Goal: Complete application form

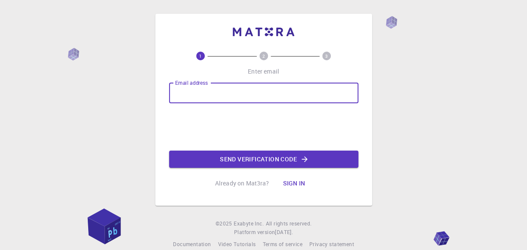
type input "[EMAIL_ADDRESS][DOMAIN_NAME]"
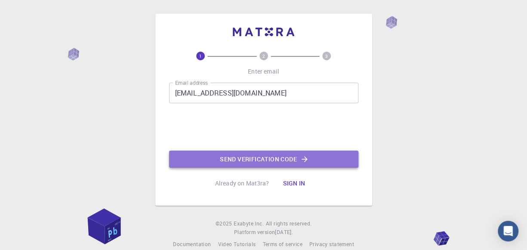
click at [231, 163] on button "Send verification code" at bounding box center [263, 158] width 189 height 17
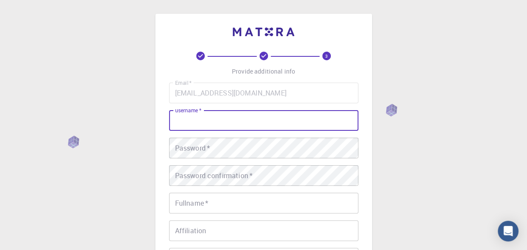
click at [220, 122] on input "username   *" at bounding box center [263, 120] width 189 height 21
type input "carlacialona"
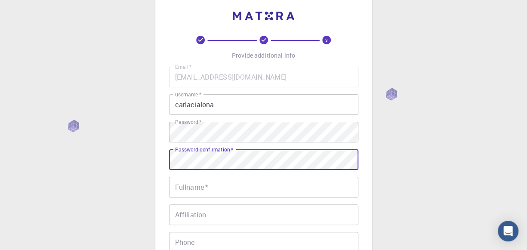
scroll to position [18, 0]
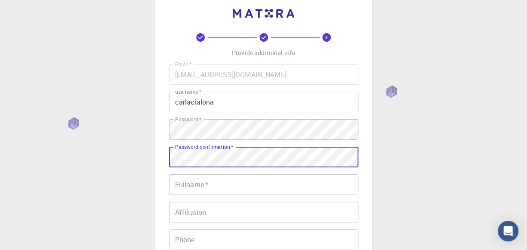
click at [213, 183] on input "Fullname   *" at bounding box center [263, 184] width 189 height 21
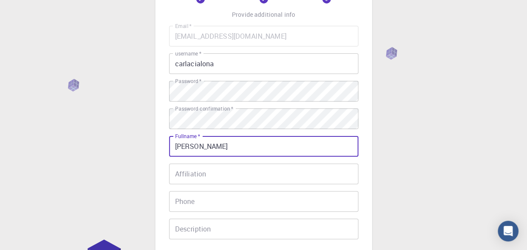
scroll to position [57, 0]
type input "[PERSON_NAME]"
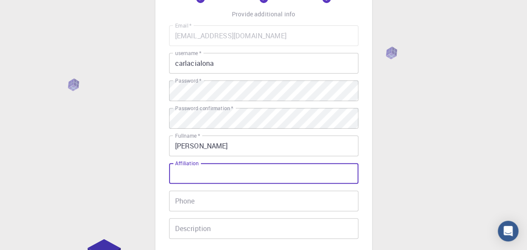
click at [223, 174] on input "Affiliation" at bounding box center [263, 173] width 189 height 21
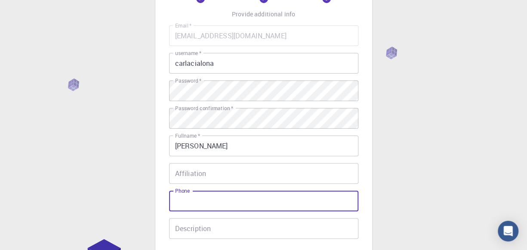
click at [222, 202] on input "Phone" at bounding box center [263, 200] width 189 height 21
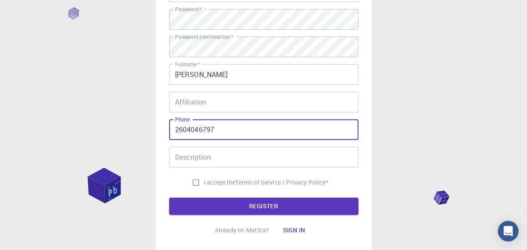
scroll to position [129, 0]
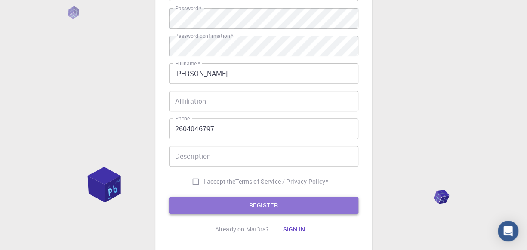
click at [239, 205] on button "REGISTER" at bounding box center [263, 204] width 189 height 17
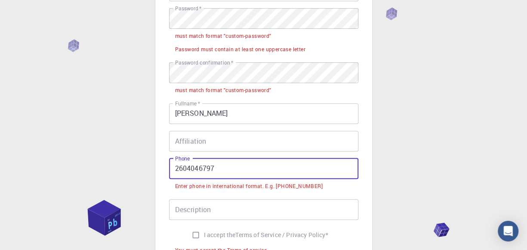
click at [177, 169] on input "2604046797" at bounding box center [263, 168] width 189 height 21
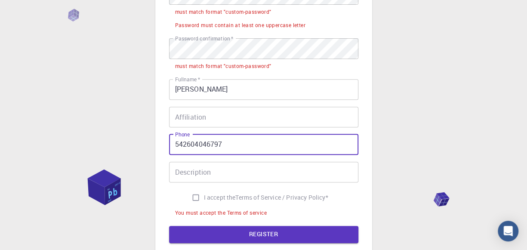
scroll to position [154, 0]
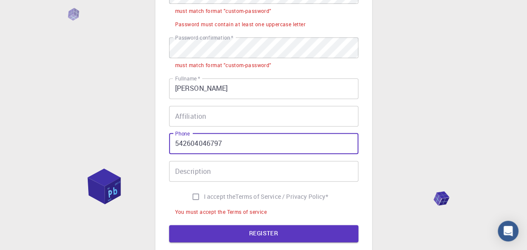
type input "542604046797"
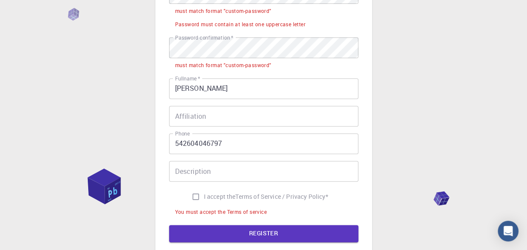
click at [222, 191] on label "I accept the Terms of Service / Privacy Policy *" at bounding box center [257, 196] width 141 height 16
click at [204, 191] on input "I accept the Terms of Service / Privacy Policy *" at bounding box center [195, 196] width 16 height 16
checkbox input "true"
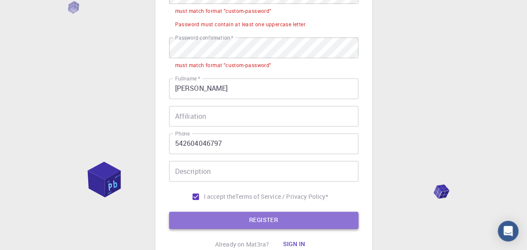
click at [227, 217] on button "REGISTER" at bounding box center [263, 219] width 189 height 17
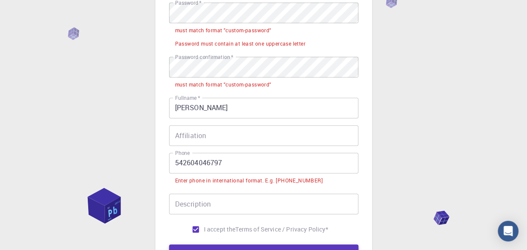
scroll to position [135, 0]
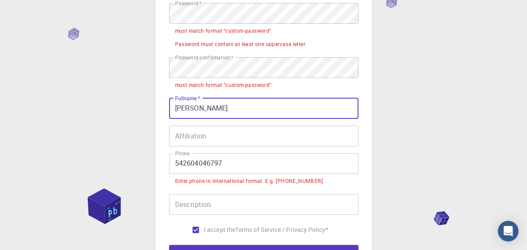
click at [194, 110] on input "[PERSON_NAME]" at bounding box center [263, 108] width 189 height 21
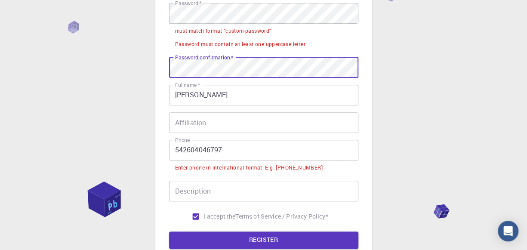
scroll to position [125, 0]
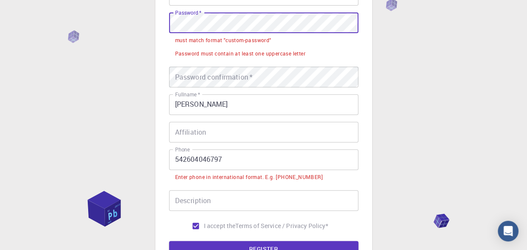
click at [127, 37] on div "3 Provide additional info Email   * [EMAIL_ADDRESS][DOMAIN_NAME] Email   * user…" at bounding box center [263, 113] width 527 height 477
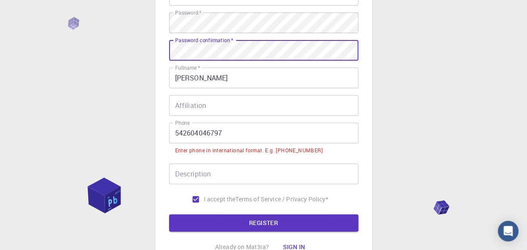
scroll to position [129, 0]
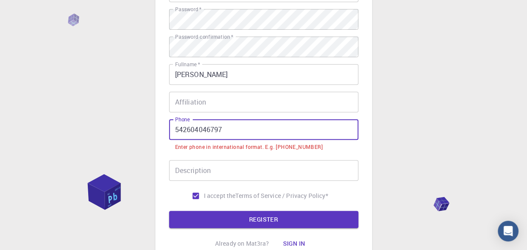
click at [180, 130] on input "542604046797" at bounding box center [263, 129] width 189 height 21
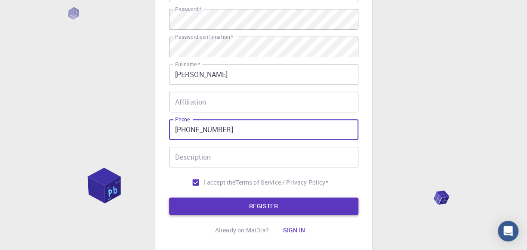
type input "[PHONE_NUMBER]"
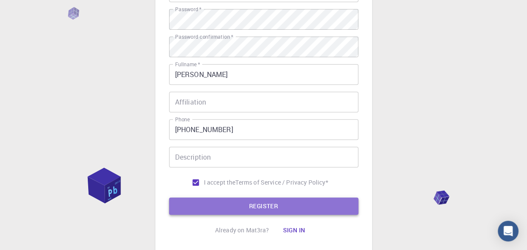
click at [228, 203] on button "REGISTER" at bounding box center [263, 205] width 189 height 17
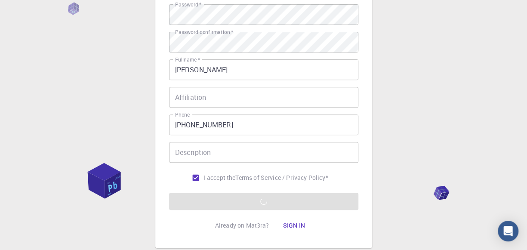
scroll to position [188, 0]
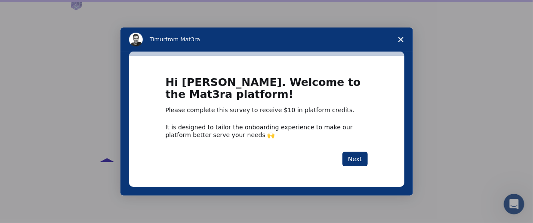
click at [399, 40] on icon "Close survey" at bounding box center [400, 39] width 5 height 5
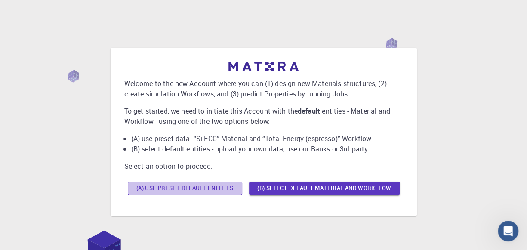
click at [233, 189] on button "(A) Use preset default entities" at bounding box center [185, 188] width 114 height 14
